Goal: Task Accomplishment & Management: Manage account settings

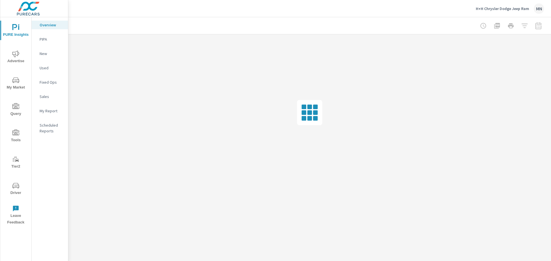
click at [10, 60] on span "Advertise" at bounding box center [16, 57] width 28 height 14
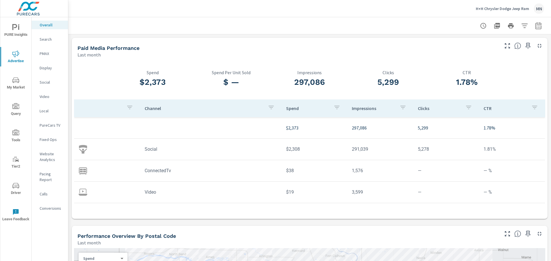
click at [495, 9] on p "H+H Chrysler Dodge Jeep Ram" at bounding box center [502, 8] width 53 height 5
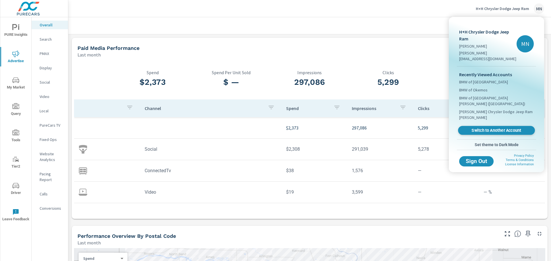
click at [485, 128] on span "Switch to Another Account" at bounding box center [496, 130] width 70 height 5
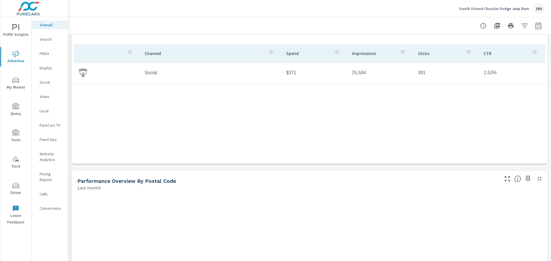
scroll to position [115, 0]
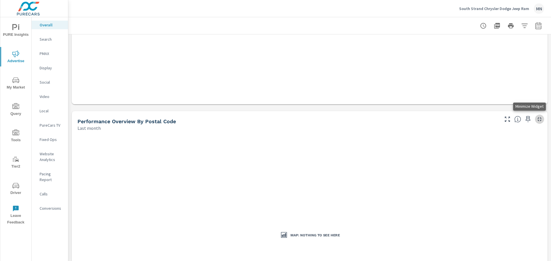
click at [536, 120] on icon "button" at bounding box center [539, 119] width 7 height 7
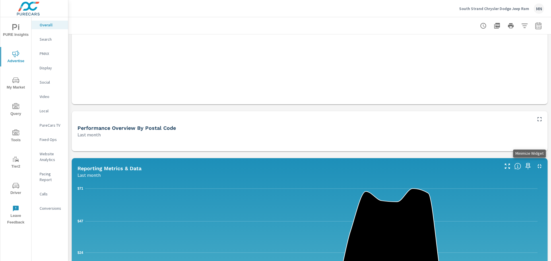
click at [536, 166] on icon "button" at bounding box center [539, 166] width 7 height 7
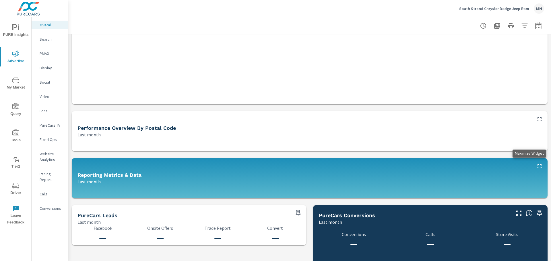
click at [536, 167] on icon "button" at bounding box center [539, 166] width 7 height 7
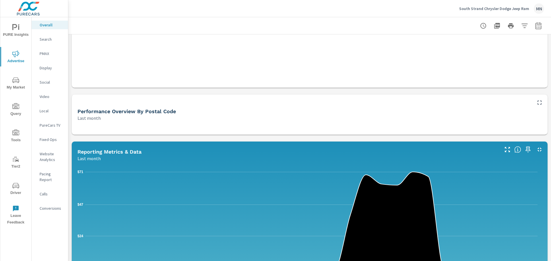
scroll to position [172, 0]
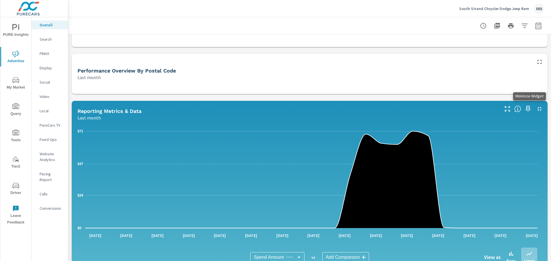
click at [537, 108] on icon "button" at bounding box center [539, 109] width 7 height 7
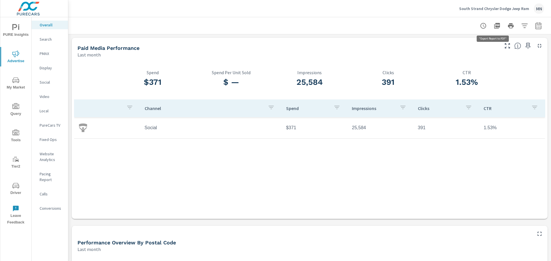
click at [494, 24] on icon "button" at bounding box center [497, 26] width 6 height 6
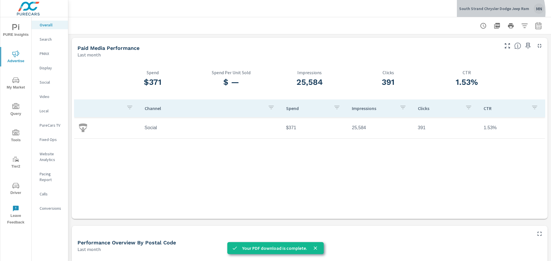
click at [501, 12] on div "South Strand Chrysler Dodge Jeep Ram MN" at bounding box center [501, 8] width 85 height 10
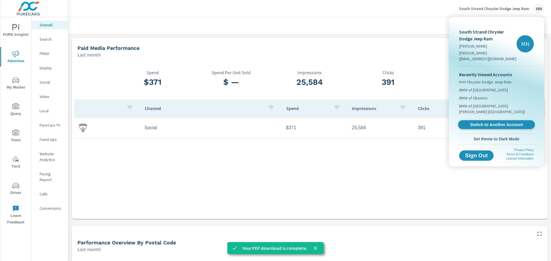
click at [495, 121] on link "Switch to Another Account" at bounding box center [496, 125] width 77 height 9
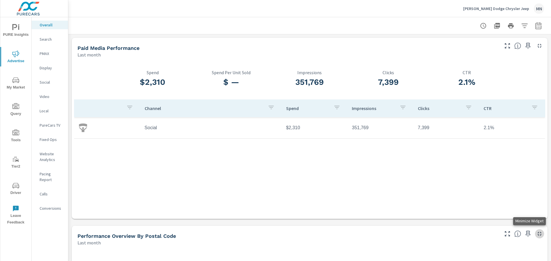
click at [538, 234] on icon "button" at bounding box center [539, 234] width 7 height 7
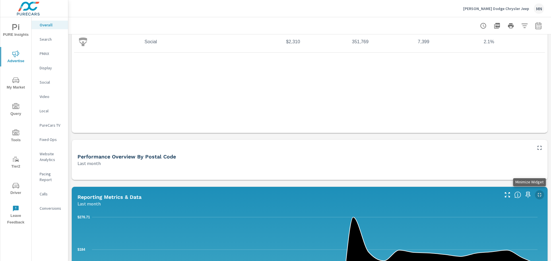
click at [536, 191] on button "button" at bounding box center [539, 195] width 9 height 9
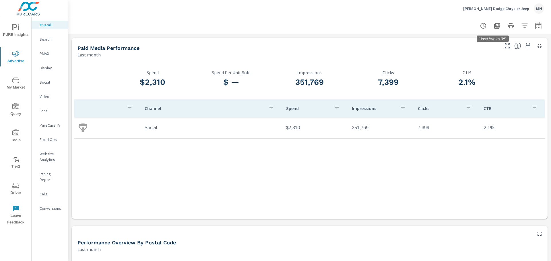
click at [494, 25] on icon "button" at bounding box center [496, 25] width 7 height 7
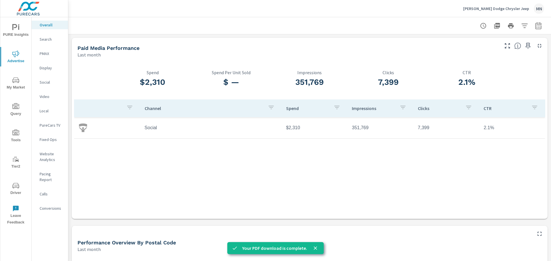
click at [505, 9] on p "[PERSON_NAME] Dodge Chrysler Jeep" at bounding box center [496, 8] width 66 height 5
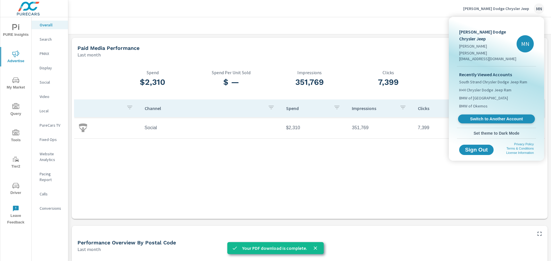
click at [496, 116] on span "Switch to Another Account" at bounding box center [496, 118] width 70 height 5
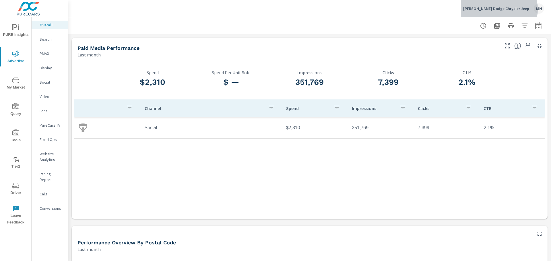
click at [508, 9] on p "[PERSON_NAME] Dodge Chrysler Jeep" at bounding box center [496, 8] width 66 height 5
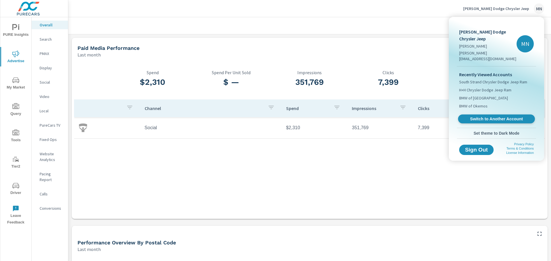
click at [485, 116] on span "Switch to Another Account" at bounding box center [496, 118] width 70 height 5
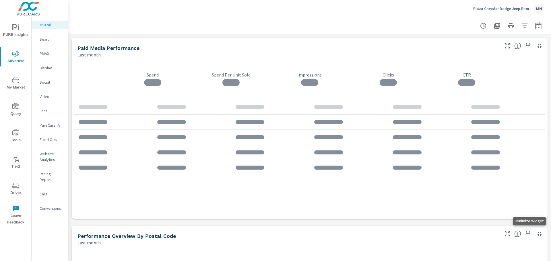
click at [537, 233] on icon "button" at bounding box center [539, 234] width 4 height 4
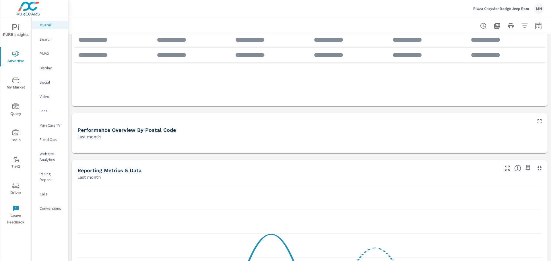
scroll to position [115, 0]
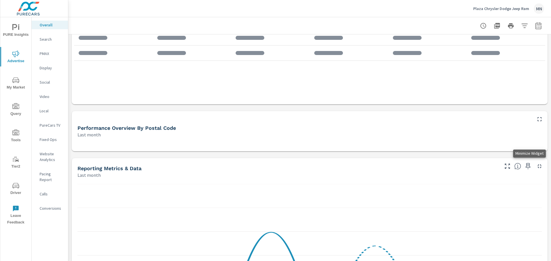
click at [536, 162] on button "button" at bounding box center [539, 166] width 9 height 9
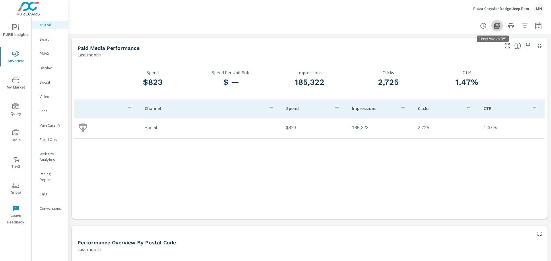
click at [494, 28] on icon "button" at bounding box center [497, 26] width 6 height 6
click at [502, 5] on div "Plaza Chrysler Dodge Jeep Ram MN" at bounding box center [508, 8] width 71 height 10
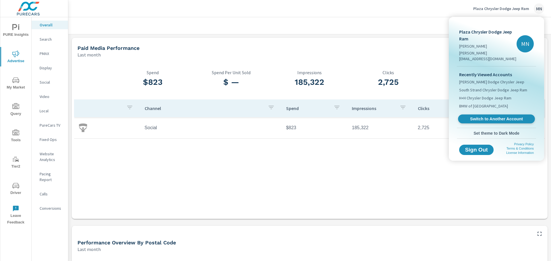
click at [489, 116] on link "Switch to Another Account" at bounding box center [496, 119] width 77 height 9
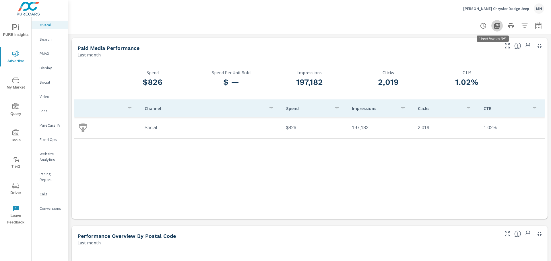
click at [496, 24] on icon "button" at bounding box center [496, 25] width 7 height 7
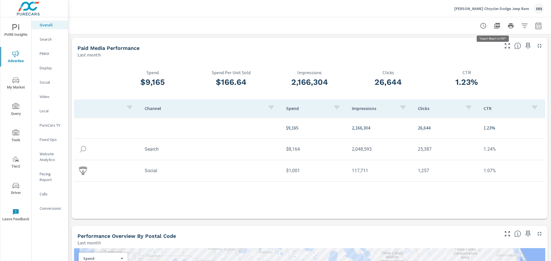
click at [495, 24] on icon "button" at bounding box center [496, 25] width 7 height 7
